Goal: Task Accomplishment & Management: Complete application form

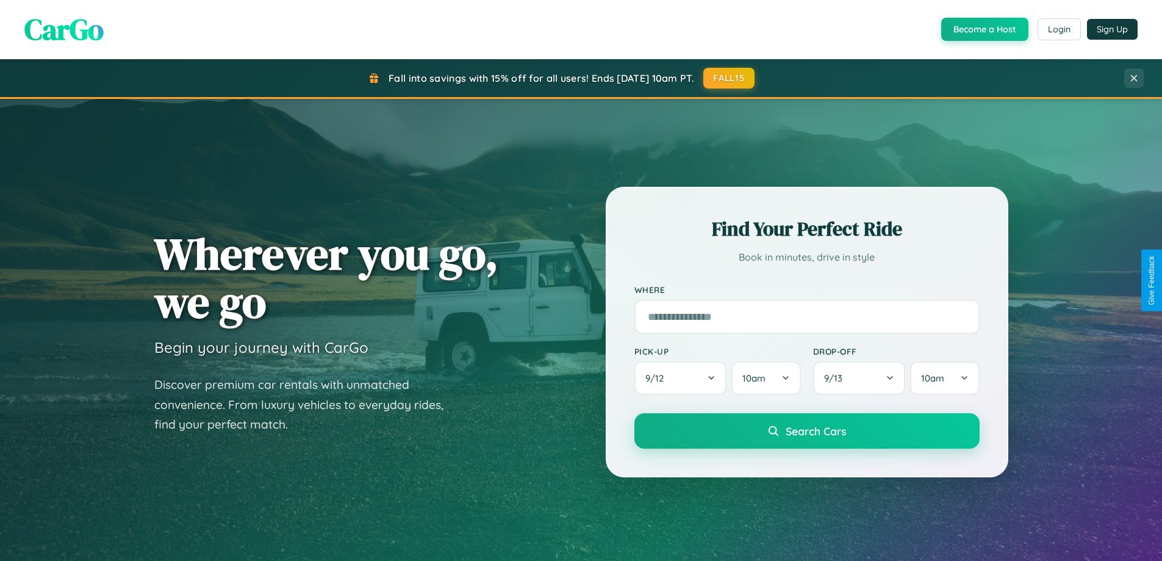
scroll to position [839, 0]
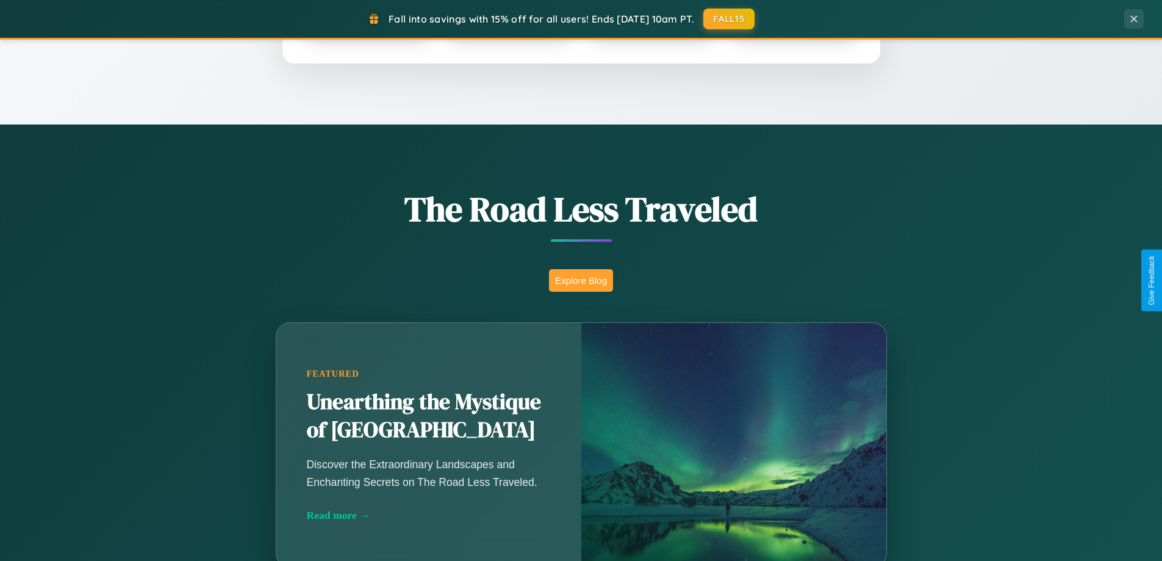
click at [581, 280] on button "Explore Blog" at bounding box center [581, 280] width 64 height 23
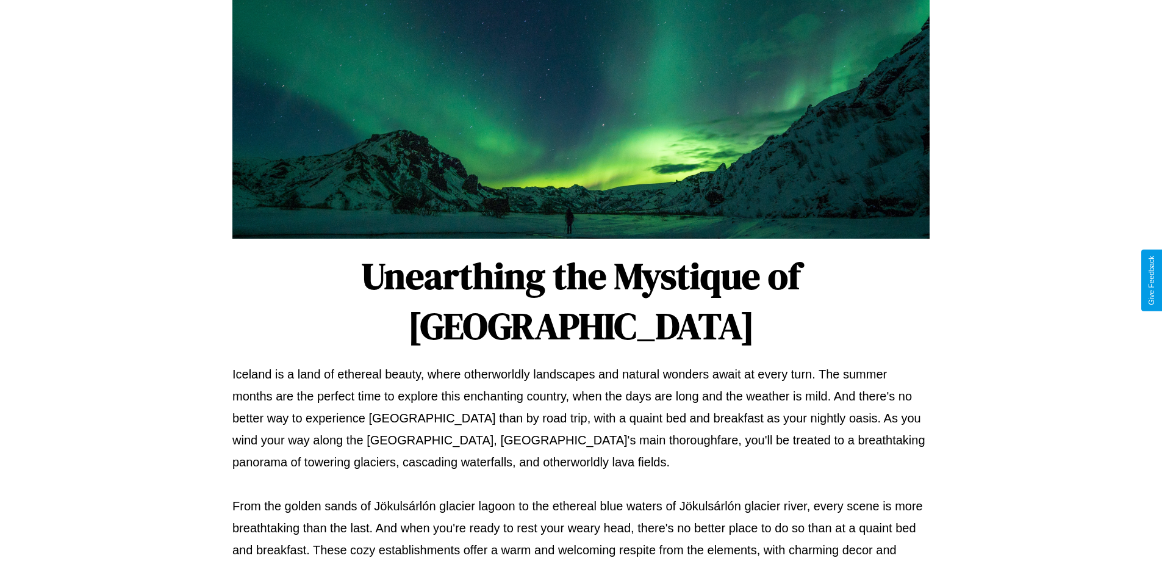
scroll to position [395, 0]
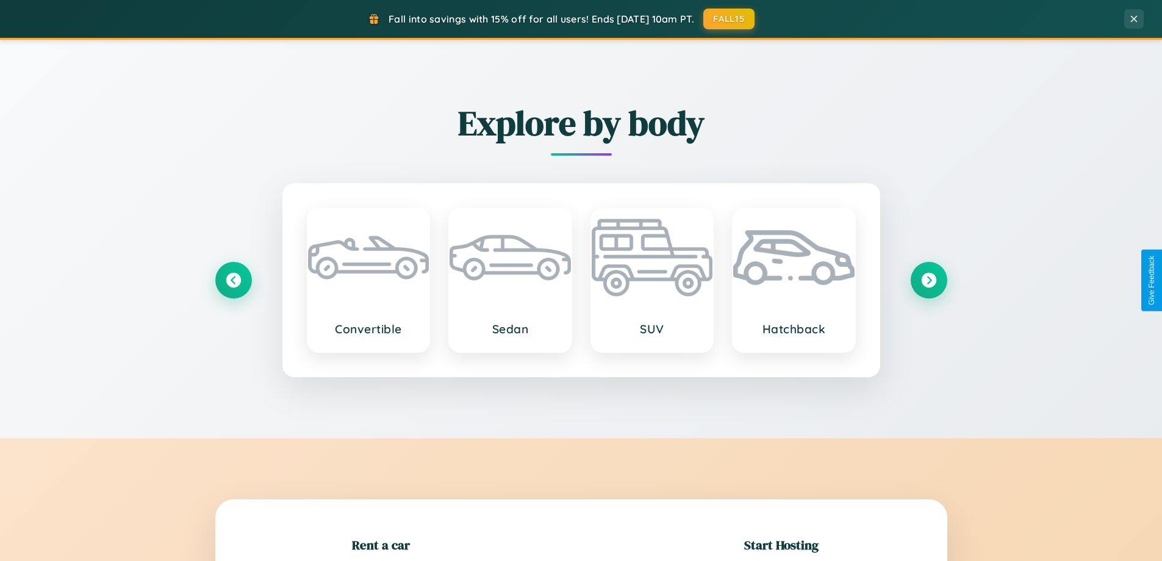
scroll to position [264, 0]
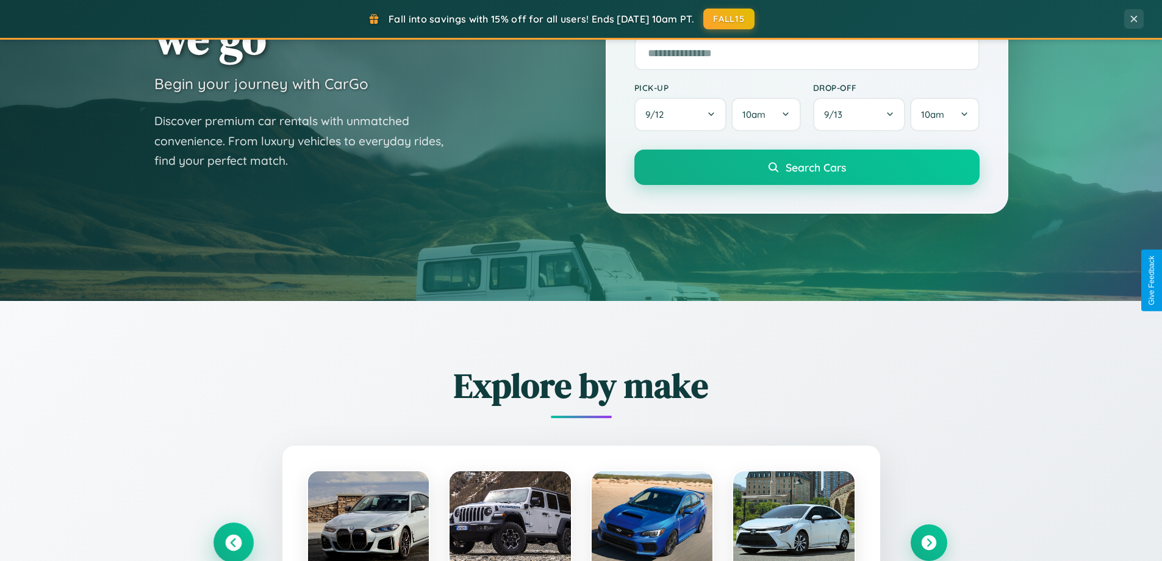
click at [233, 542] on icon at bounding box center [233, 542] width 16 height 16
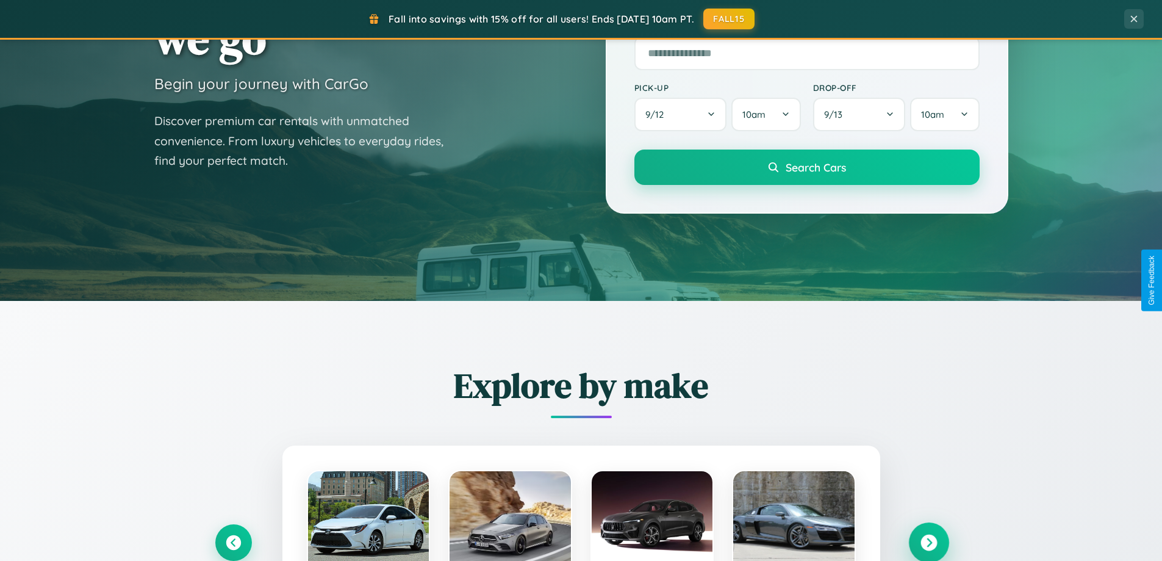
click at [928, 542] on icon at bounding box center [929, 542] width 16 height 16
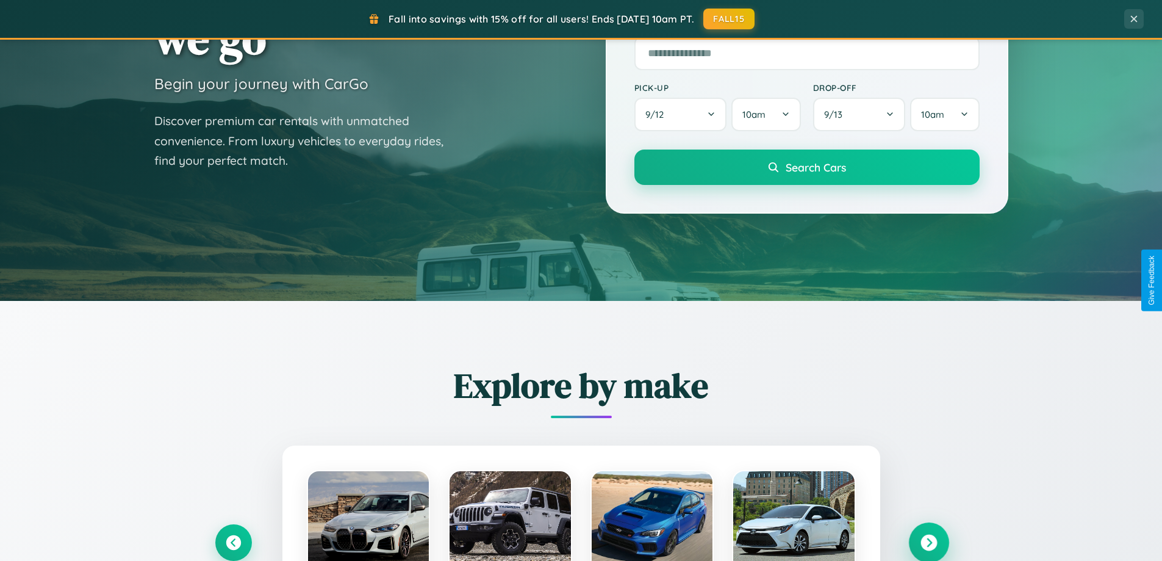
click at [928, 541] on icon at bounding box center [929, 542] width 16 height 16
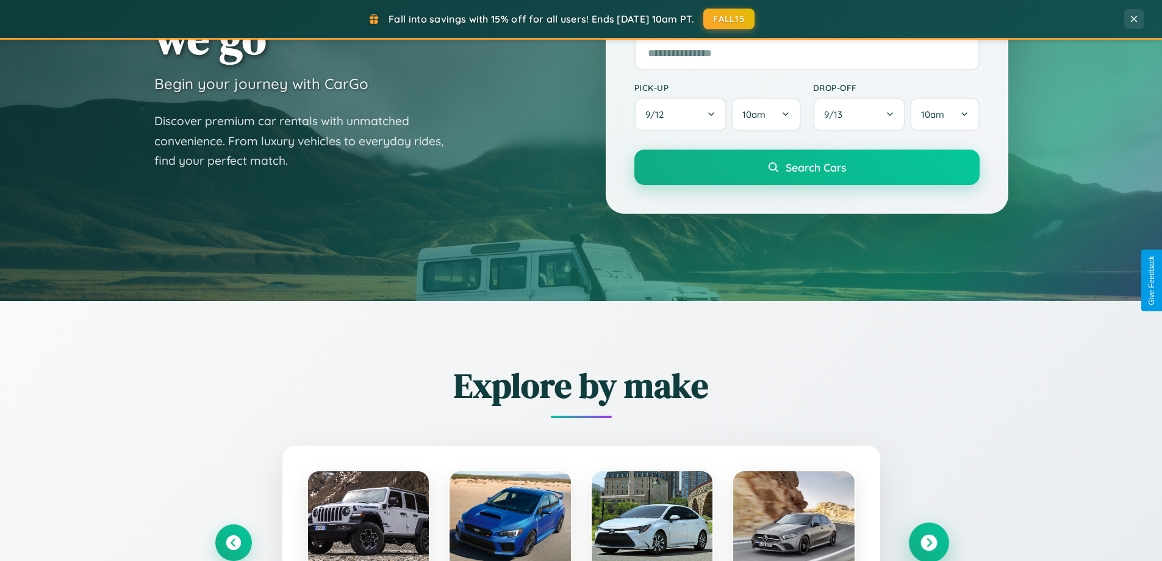
scroll to position [2347, 0]
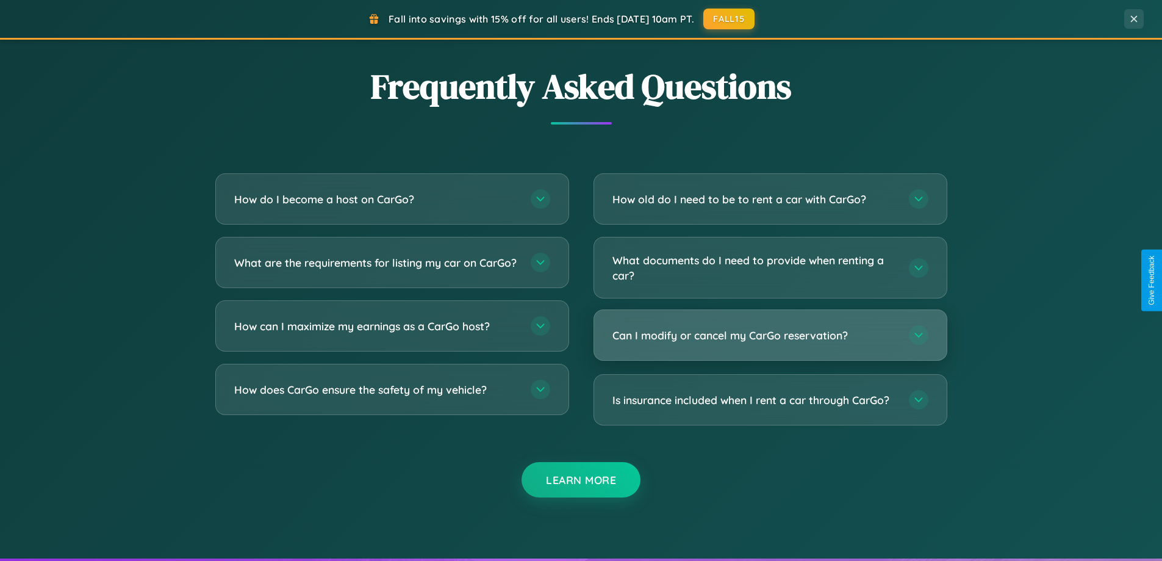
click at [770, 336] on h3 "Can I modify or cancel my CarGo reservation?" at bounding box center [754, 335] width 284 height 15
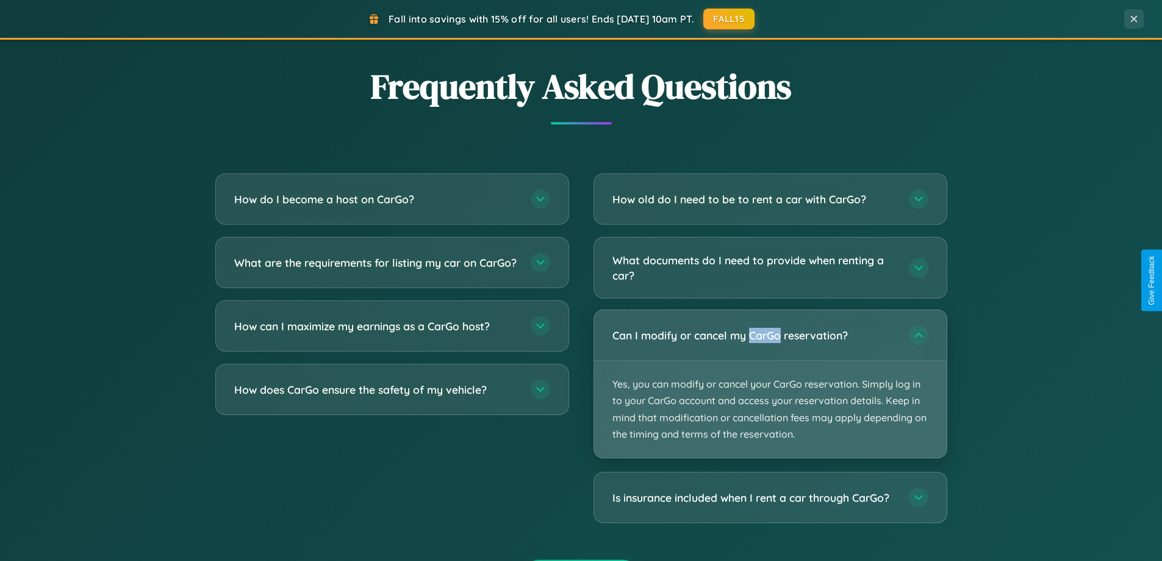
click at [770, 384] on p "Yes, you can modify or cancel your CarGo reservation. Simply log in to your Car…" at bounding box center [770, 409] width 353 height 97
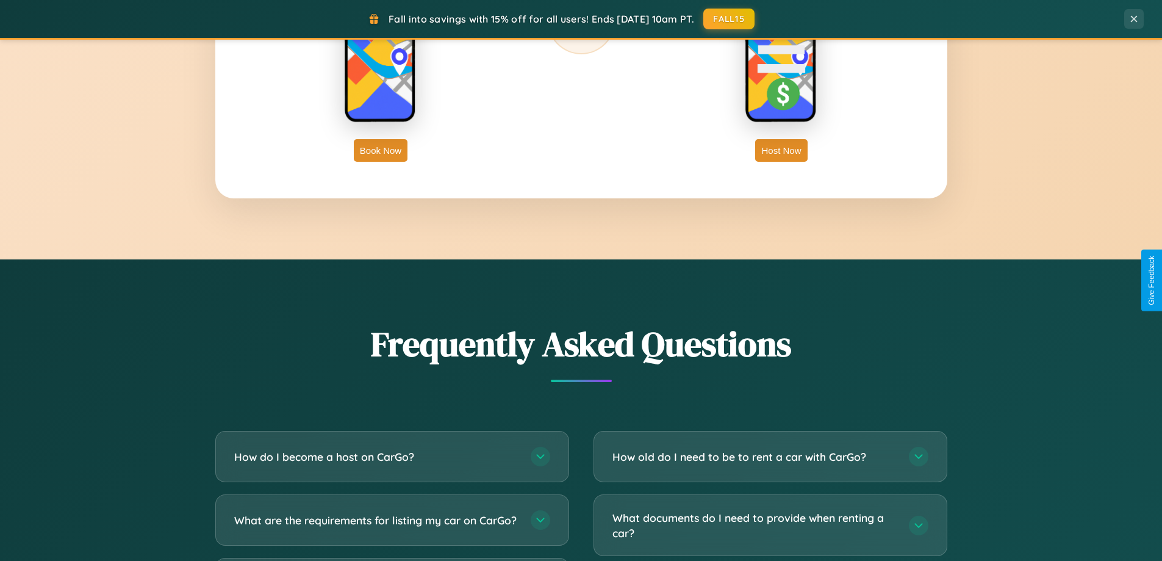
scroll to position [0, 0]
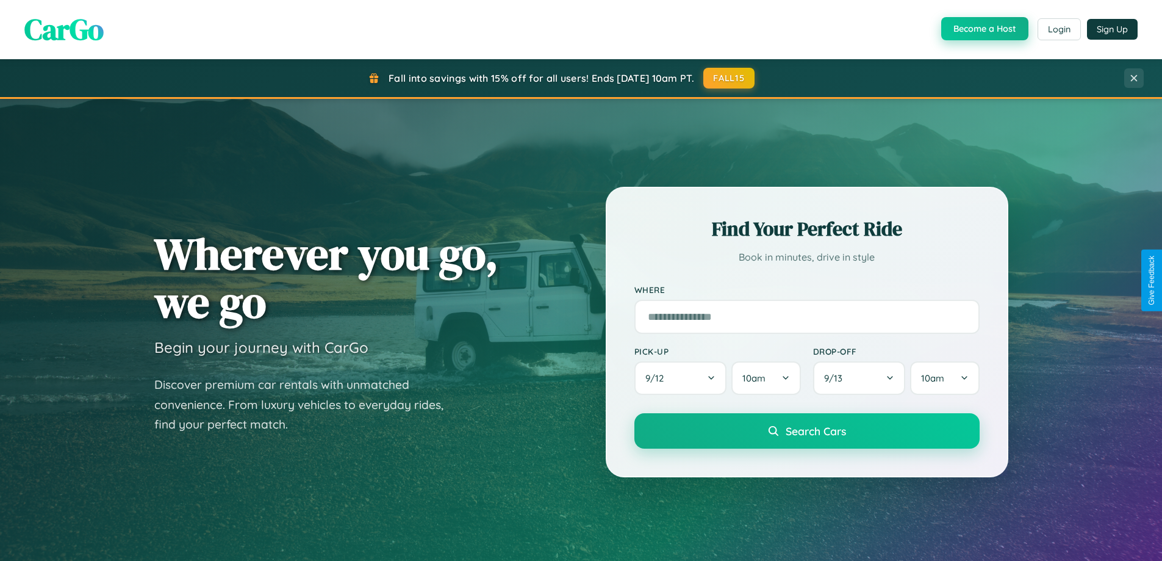
click at [983, 29] on button "Become a Host" at bounding box center [984, 28] width 87 height 23
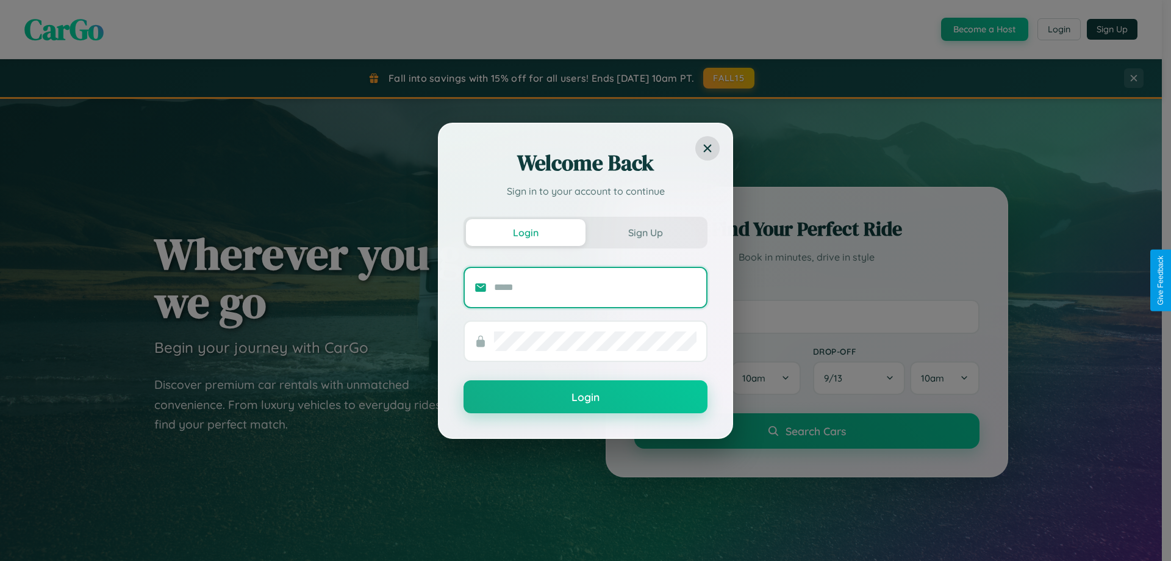
click at [595, 287] on input "text" at bounding box center [595, 288] width 203 height 20
type input "**********"
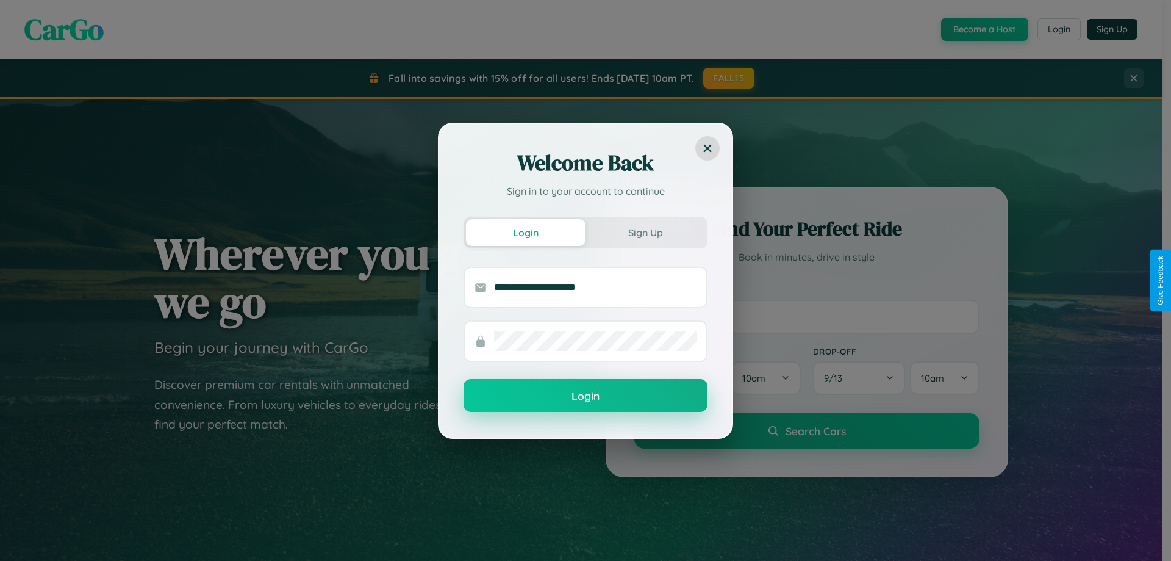
click at [586, 396] on button "Login" at bounding box center [586, 395] width 244 height 33
